Goal: Find specific fact

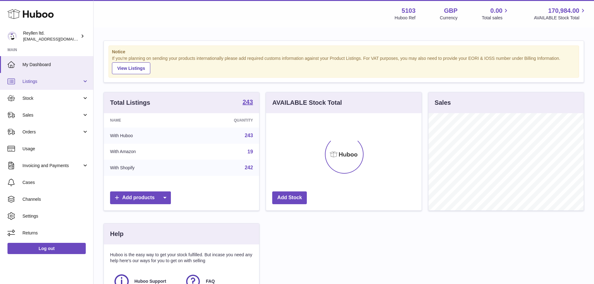
scroll to position [97, 157]
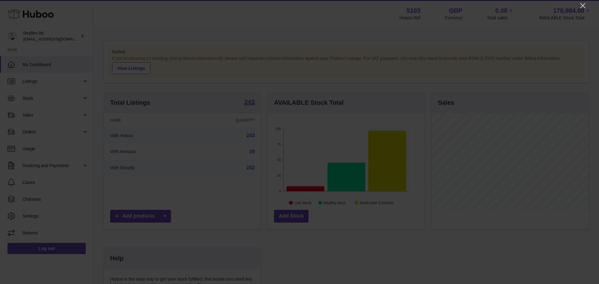
drag, startPoint x: 584, startPoint y: 5, endPoint x: 566, endPoint y: 10, distance: 18.9
click at [584, 5] on icon "Close" at bounding box center [582, 5] width 7 height 7
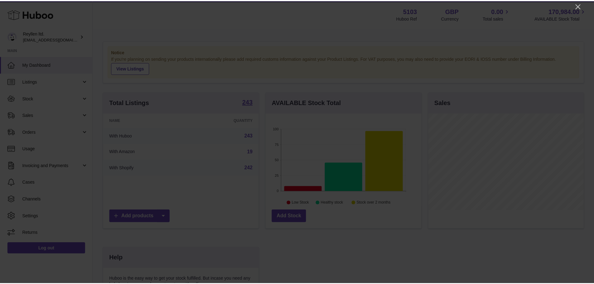
scroll to position [311951, 311893]
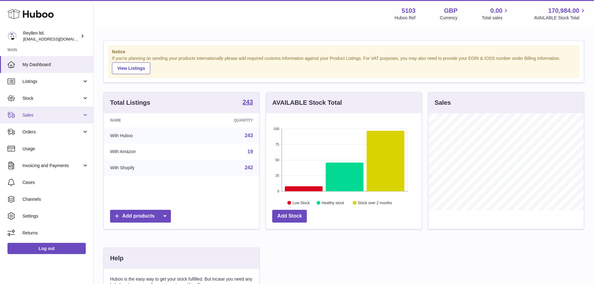
click at [29, 114] on span "Sales" at bounding box center [52, 115] width 60 height 6
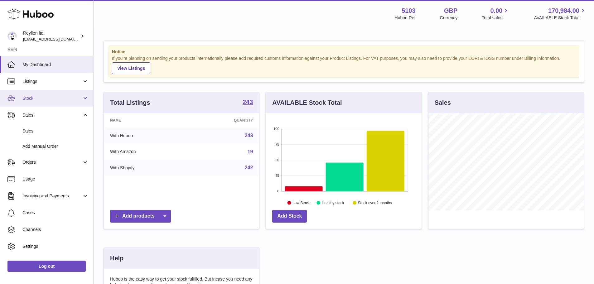
click at [37, 97] on span "Stock" at bounding box center [52, 98] width 60 height 6
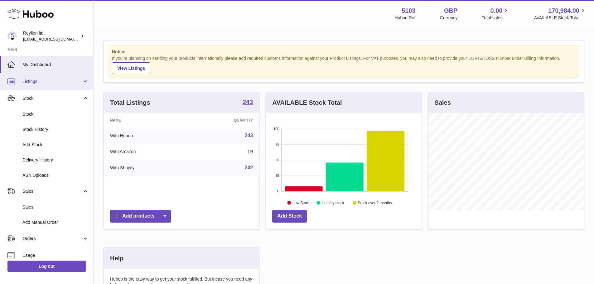
click at [41, 81] on span "Listings" at bounding box center [52, 82] width 60 height 6
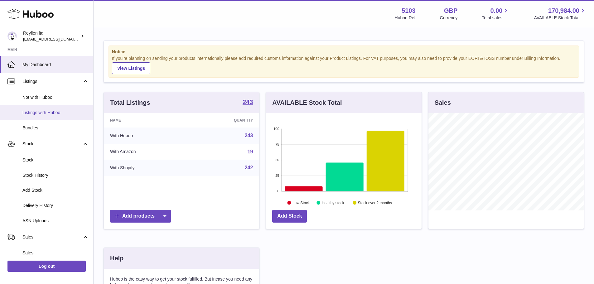
click at [47, 114] on span "Listings with Huboo" at bounding box center [55, 113] width 66 height 6
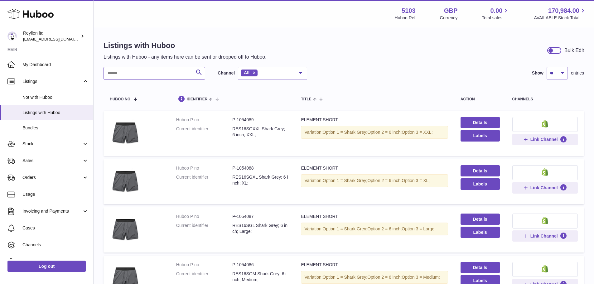
click at [147, 71] on input "text" at bounding box center [155, 73] width 102 height 12
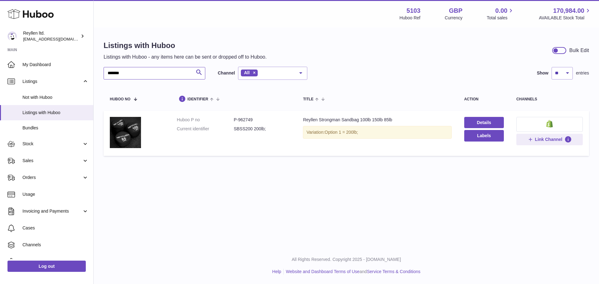
type input "*******"
click at [245, 117] on dd "P-962749" at bounding box center [262, 120] width 57 height 6
copy dd "962749"
